Goal: Task Accomplishment & Management: Manage account settings

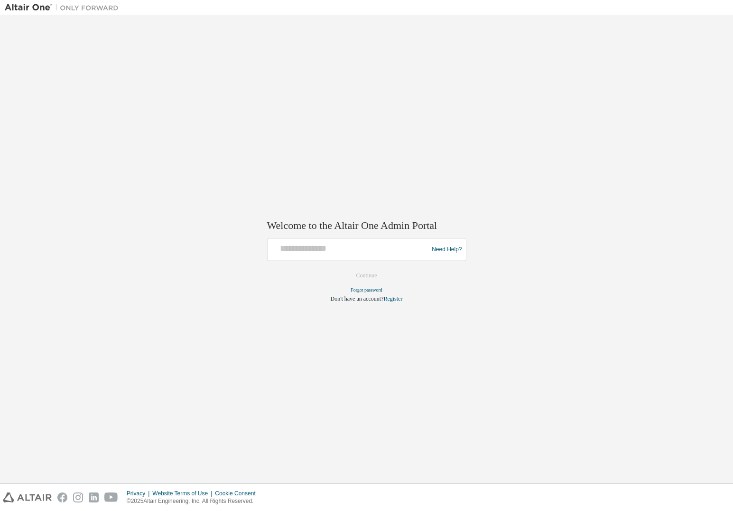
click at [337, 255] on div at bounding box center [350, 250] width 156 height 18
click at [336, 251] on input "text" at bounding box center [350, 248] width 156 height 14
type input "**********"
click at [374, 275] on button "Continue" at bounding box center [367, 276] width 41 height 14
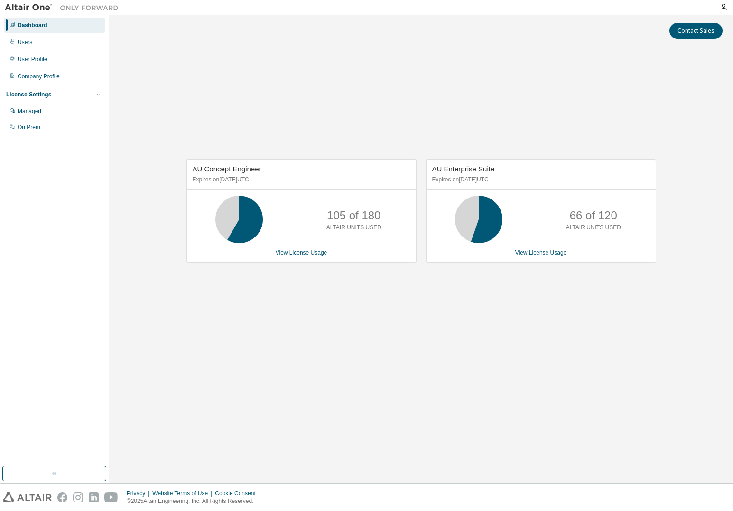
click at [728, 3] on div at bounding box center [723, 7] width 19 height 8
click at [726, 8] on icon "button" at bounding box center [724, 7] width 8 height 8
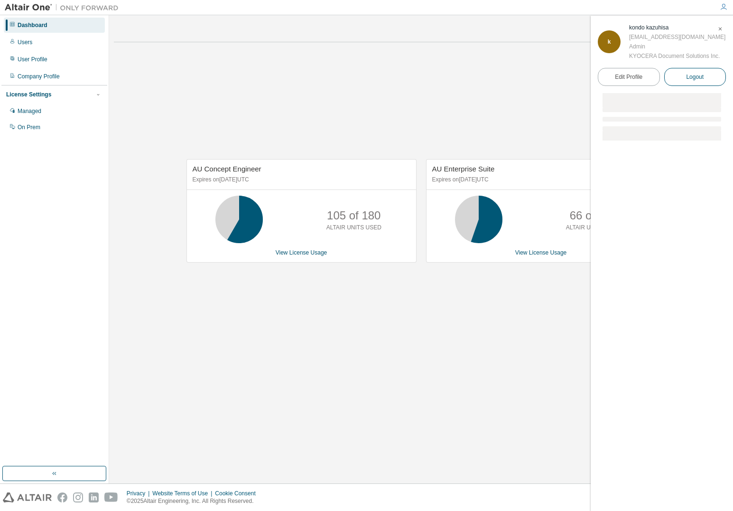
click at [697, 77] on span "Logout" at bounding box center [695, 76] width 18 height 9
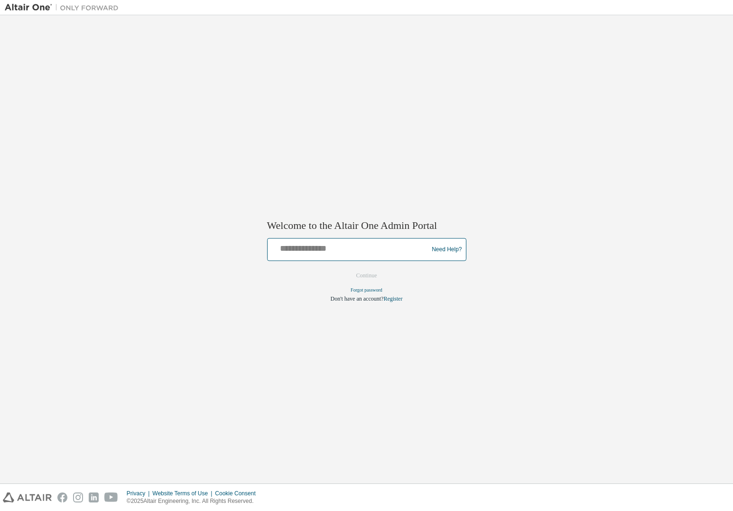
click at [365, 252] on input "text" at bounding box center [350, 248] width 156 height 14
type input "**********"
click at [380, 279] on button "Continue" at bounding box center [367, 276] width 41 height 14
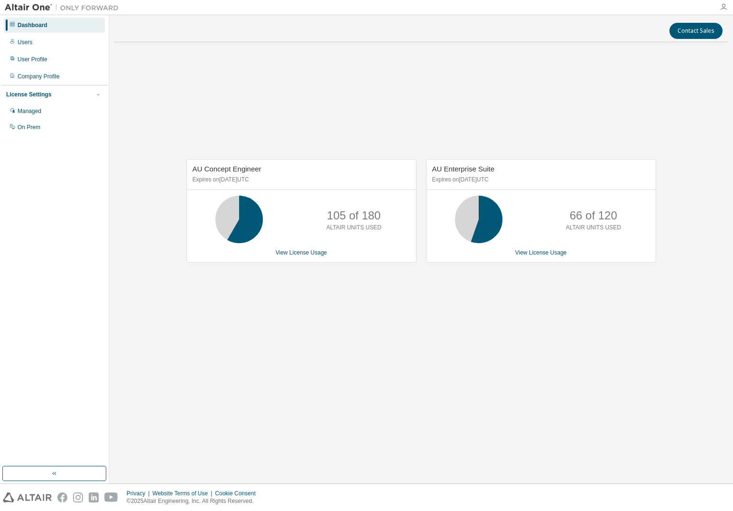
click at [726, 9] on icon "button" at bounding box center [724, 7] width 8 height 8
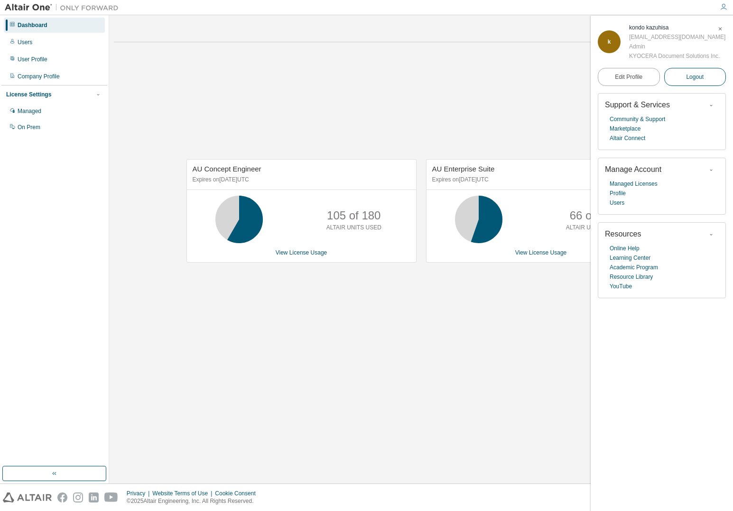
click at [698, 80] on span "Logout" at bounding box center [695, 76] width 18 height 9
